Goal: Transaction & Acquisition: Book appointment/travel/reservation

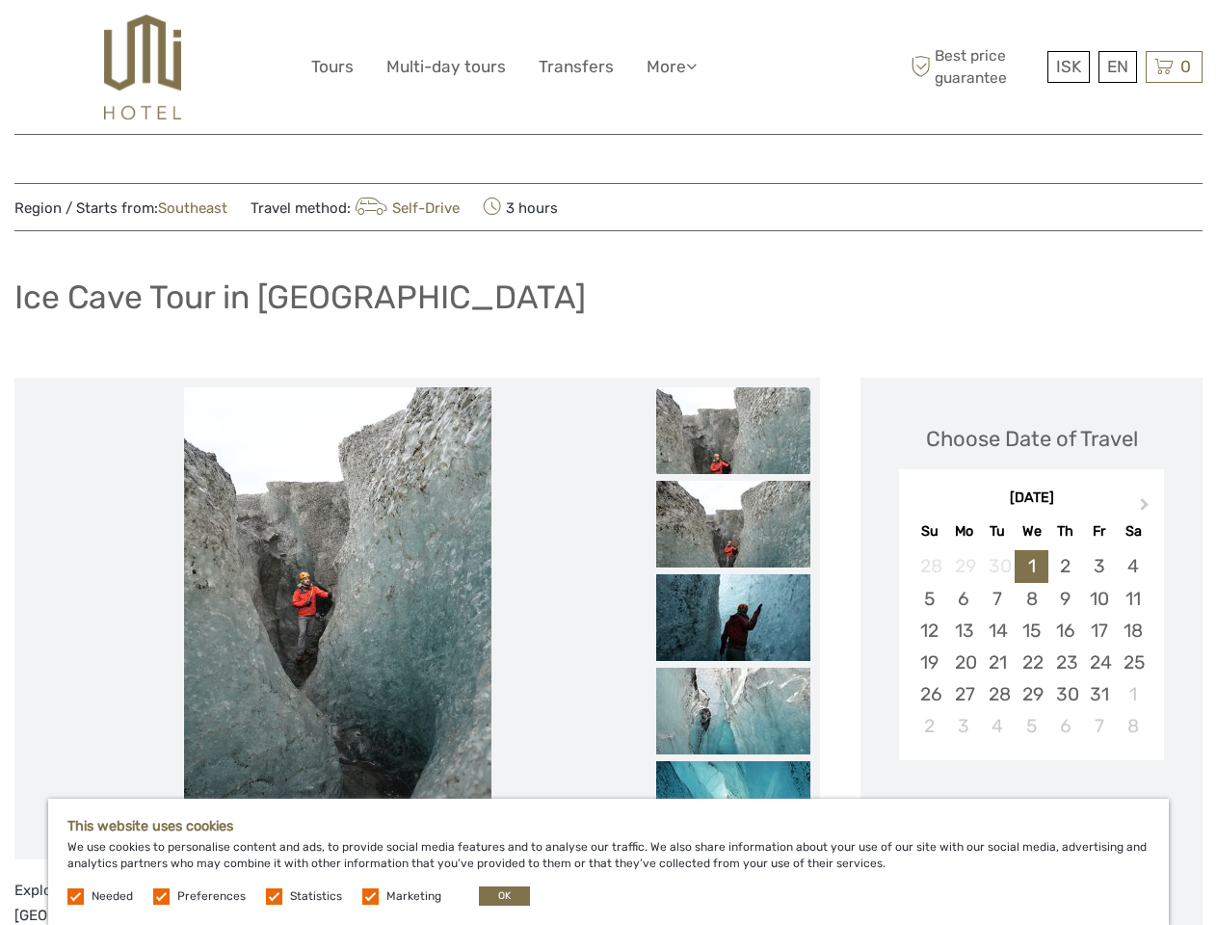
click at [520, 66] on ul "Tours Multi-day tours Transfers More Food & drink Travel Articles Back to Hotel…" at bounding box center [518, 67] width 414 height 28
click at [671, 66] on link "More" at bounding box center [671, 67] width 50 height 28
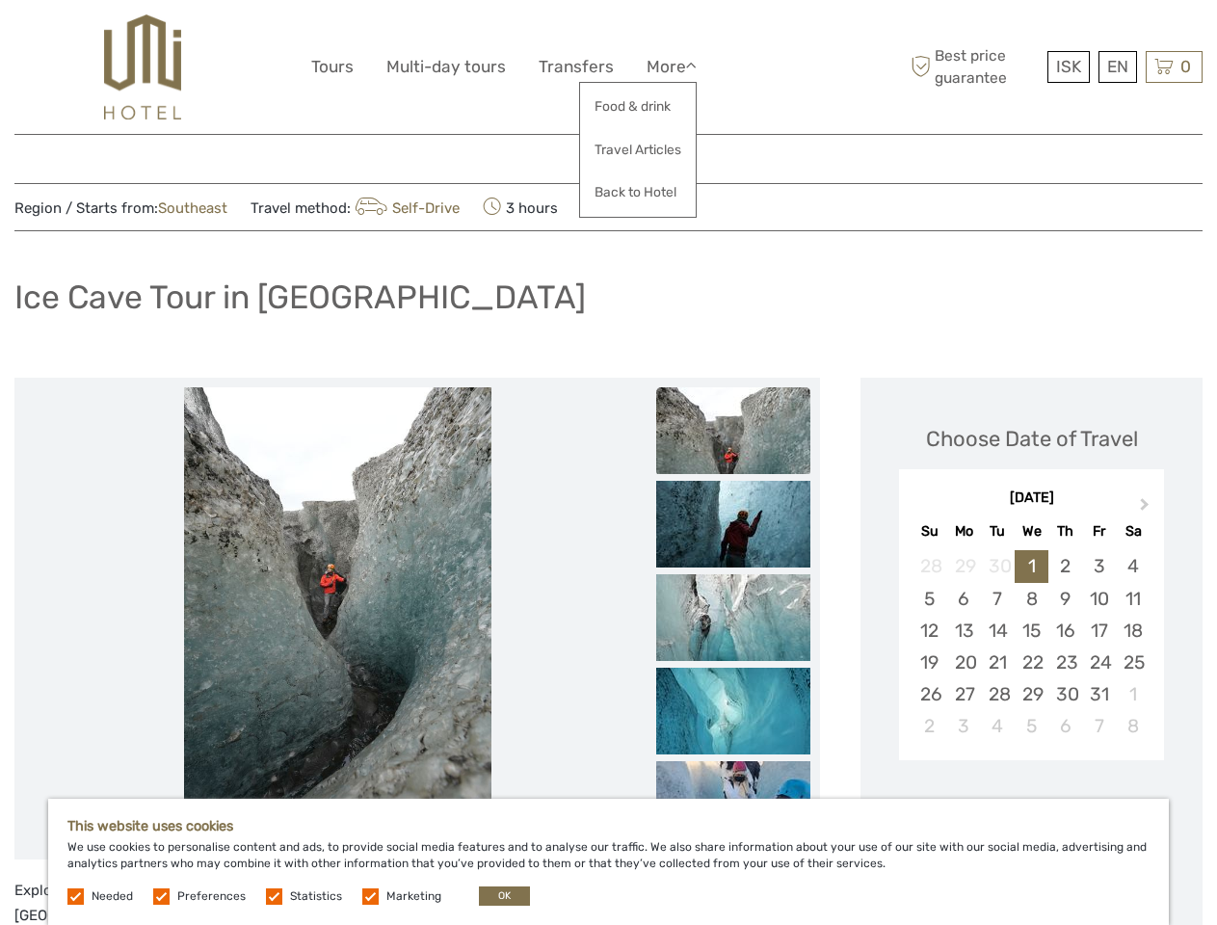
click at [695, 66] on icon at bounding box center [691, 66] width 11 height 16
click at [1067, 66] on span "ISK" at bounding box center [1068, 66] width 25 height 19
click at [1116, 66] on div "EN English Español Deutsch" at bounding box center [1117, 67] width 39 height 32
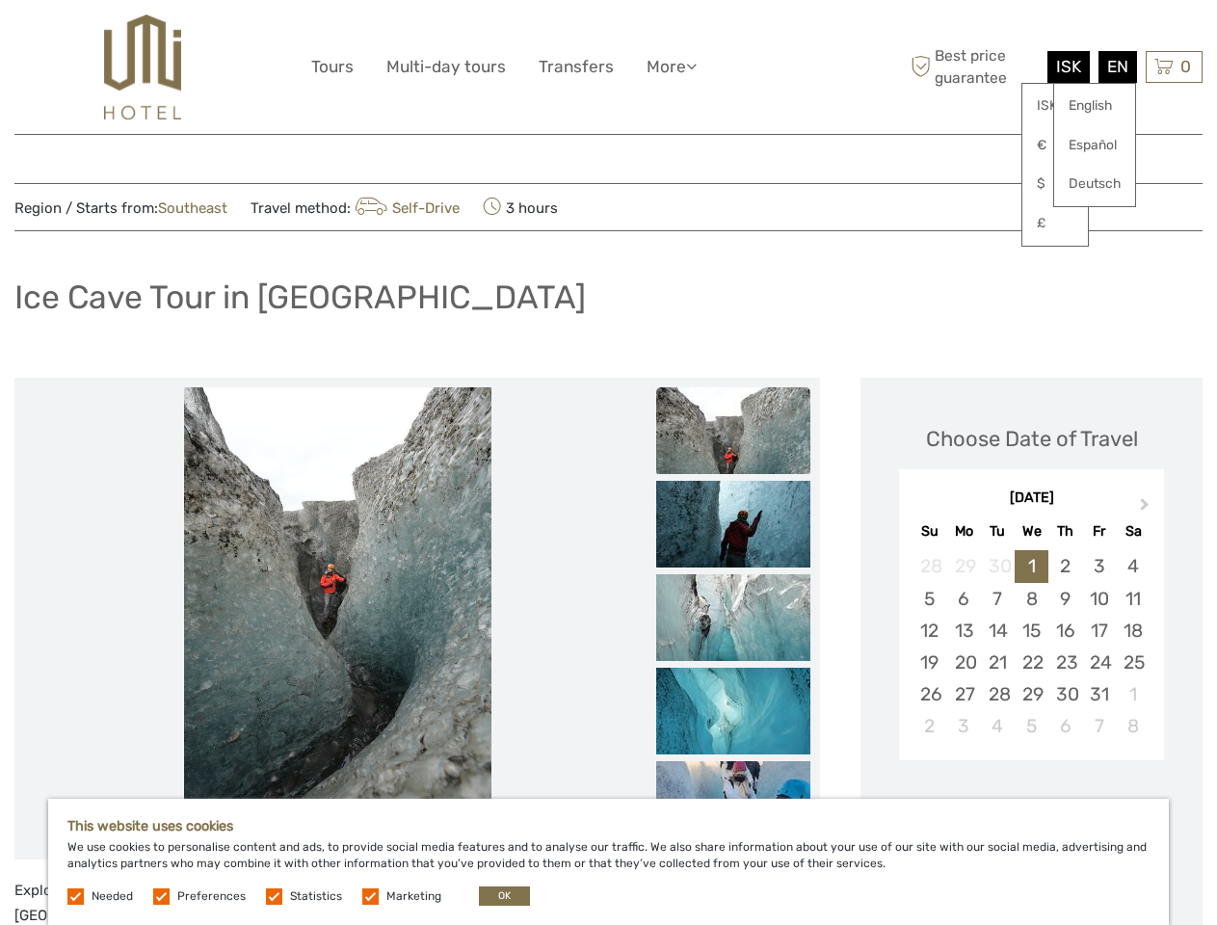
click at [1173, 66] on div "0 Items Total 0 ISK Checkout The shopping cart is empty." at bounding box center [1173, 67] width 57 height 32
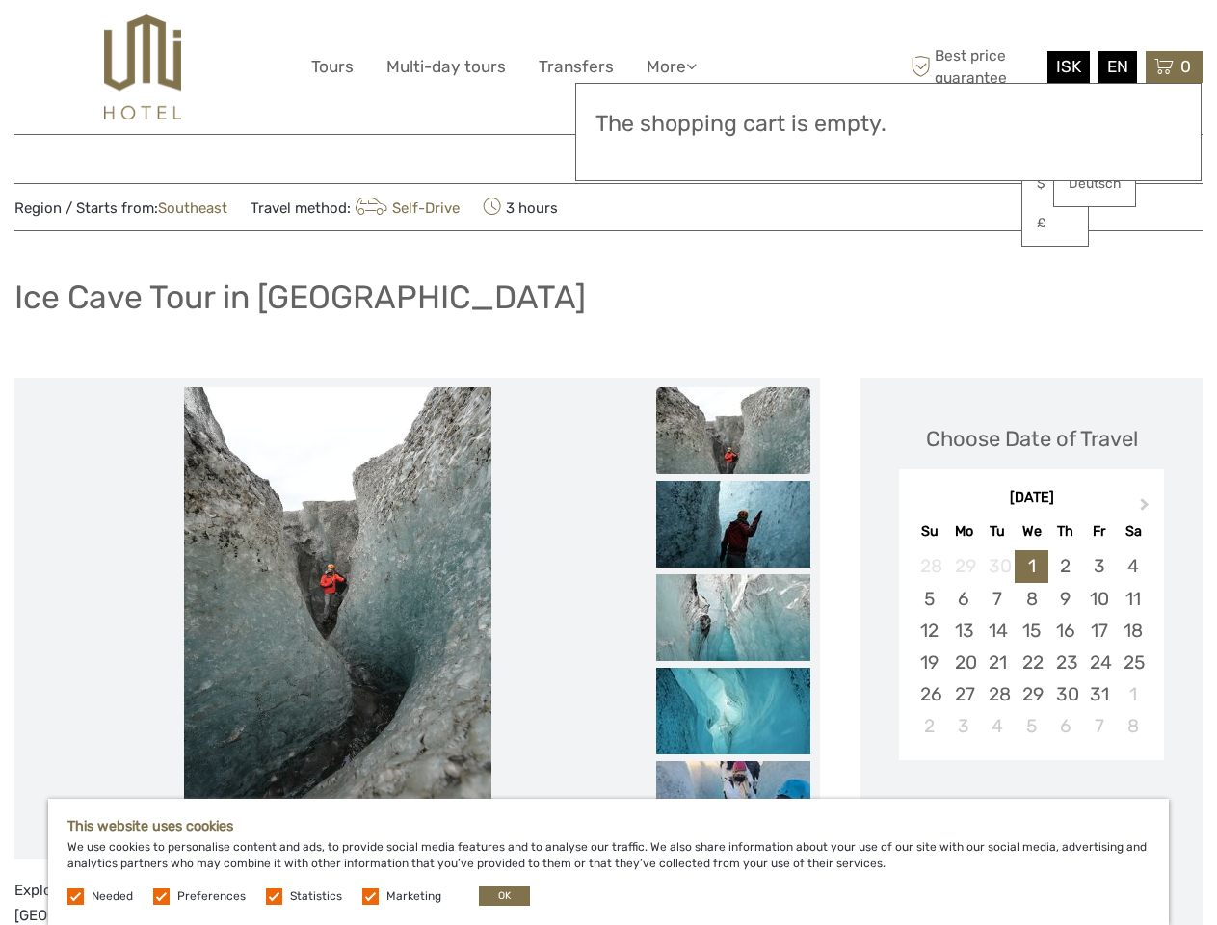
click at [337, 618] on img at bounding box center [338, 618] width 308 height 462
click at [340, 412] on link at bounding box center [340, 412] width 31 height 31
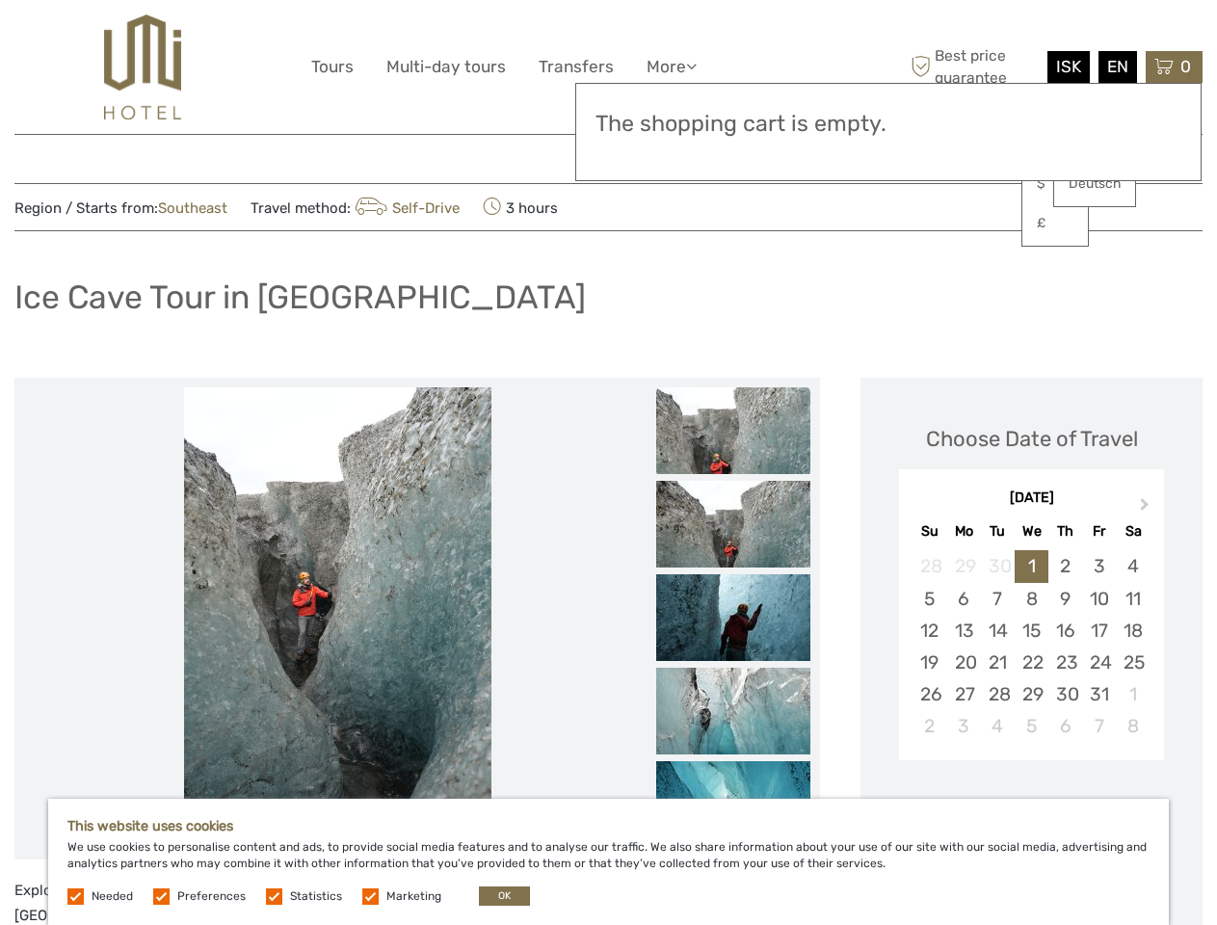
click at [733, 481] on img at bounding box center [733, 524] width 154 height 87
click at [733, 574] on img at bounding box center [733, 617] width 154 height 87
